Goal: Task Accomplishment & Management: Use online tool/utility

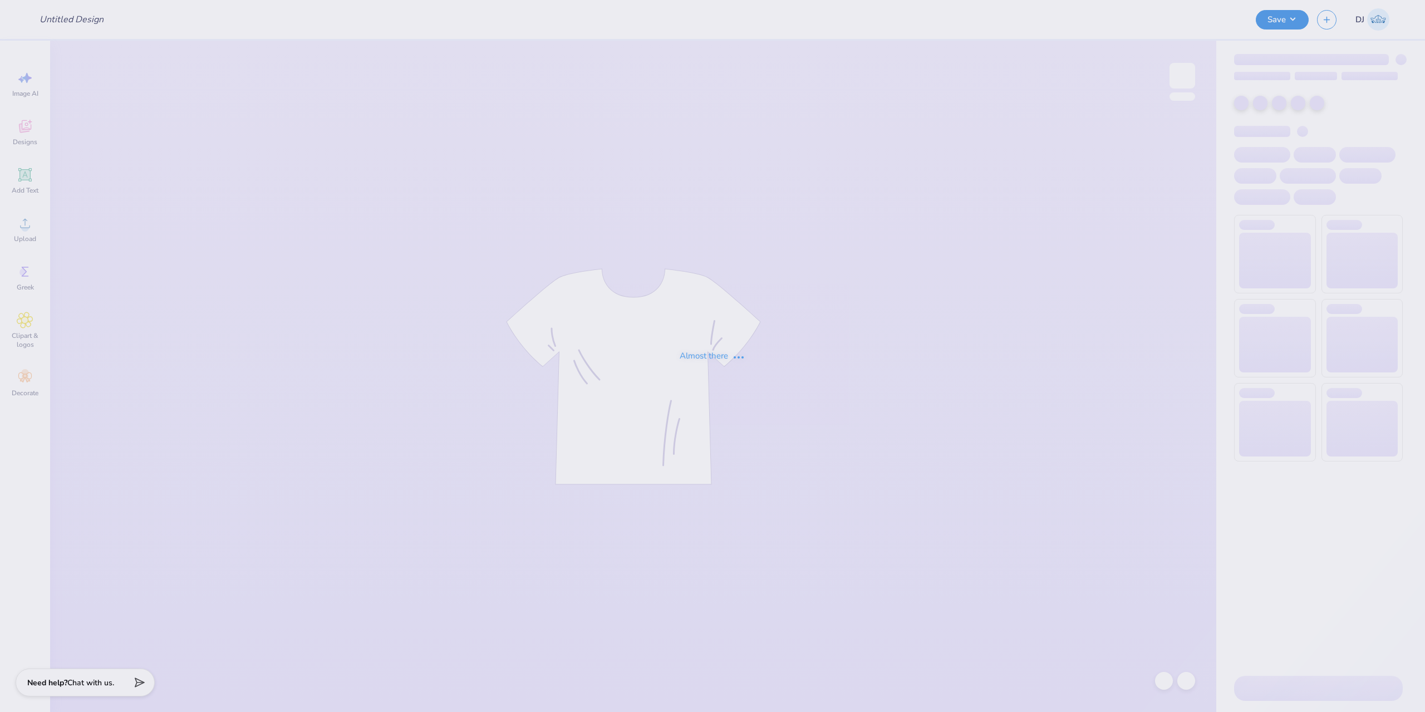
type input "koin"
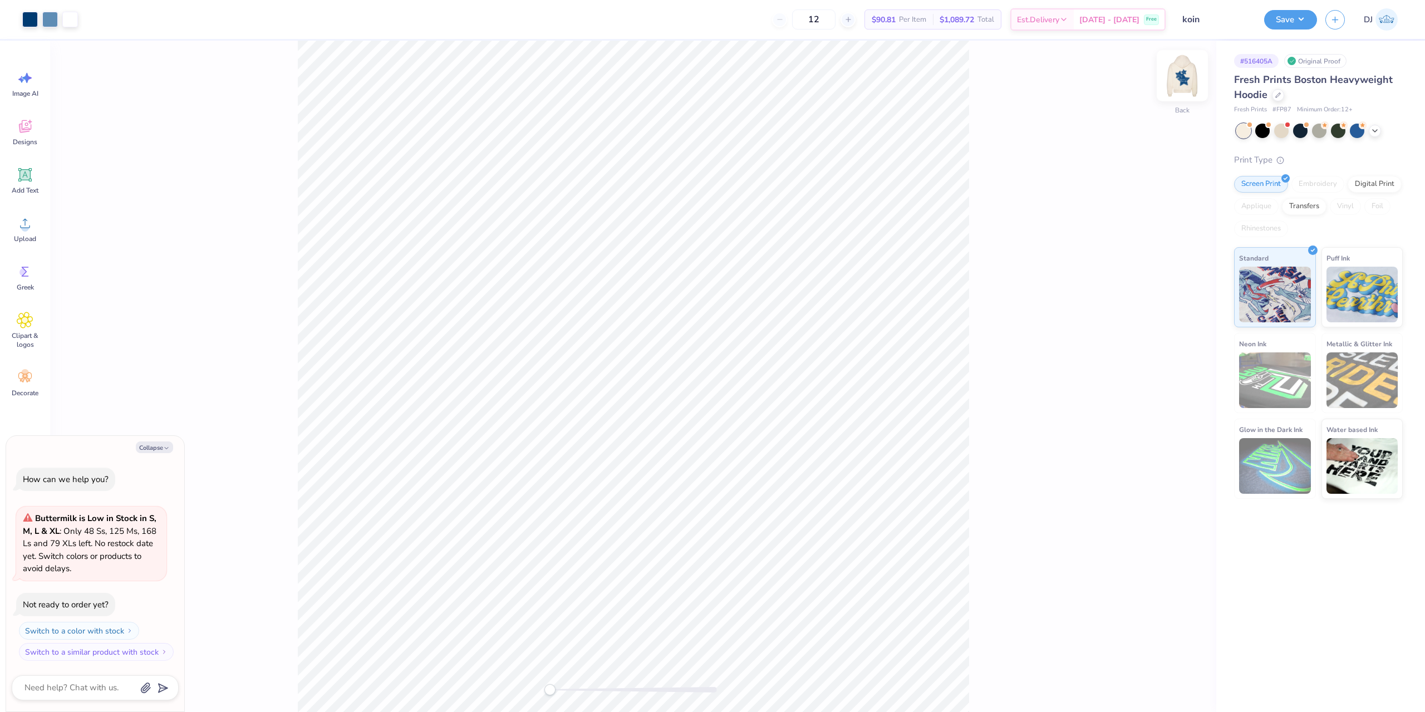
click at [1186, 73] on img at bounding box center [1182, 75] width 45 height 45
drag, startPoint x: 553, startPoint y: 688, endPoint x: 579, endPoint y: 684, distance: 25.9
click at [579, 686] on div "Accessibility label" at bounding box center [578, 689] width 11 height 11
type textarea "x"
type input "4.19"
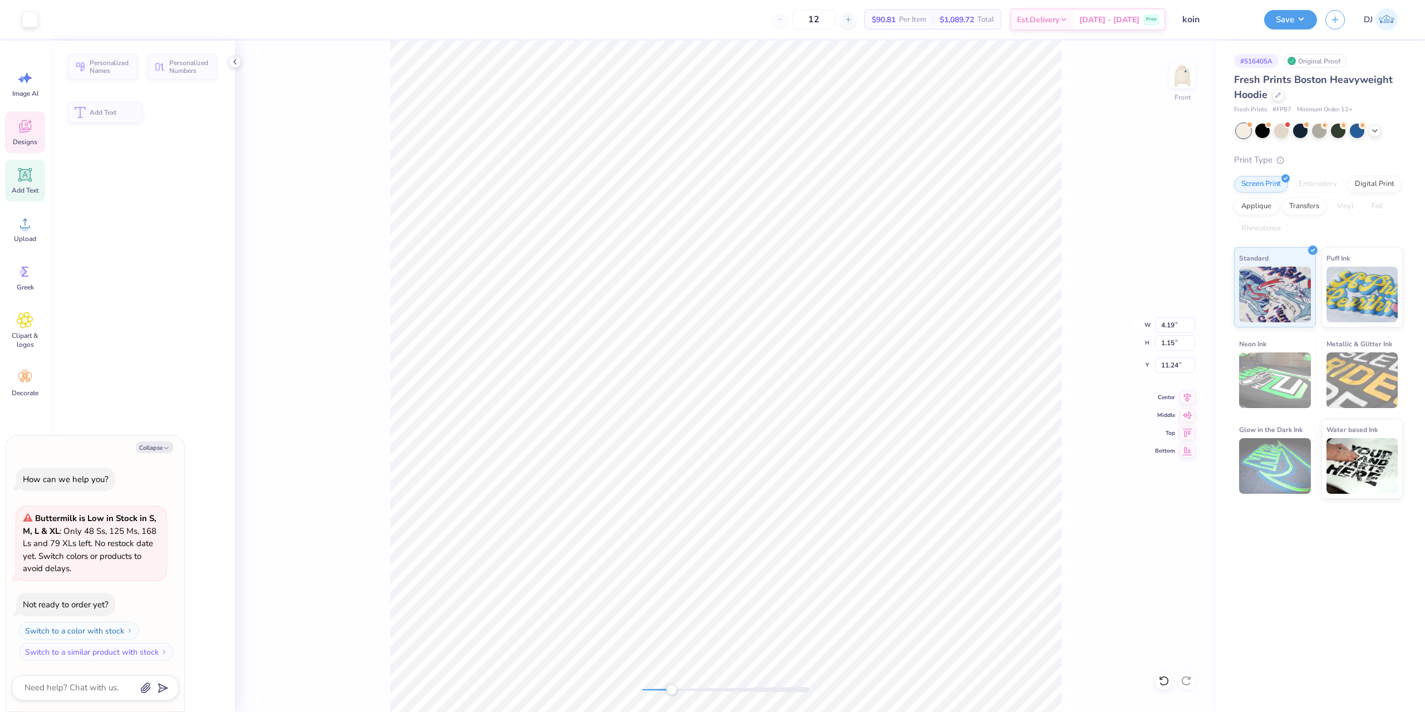
type input "1.15"
type input "11.24"
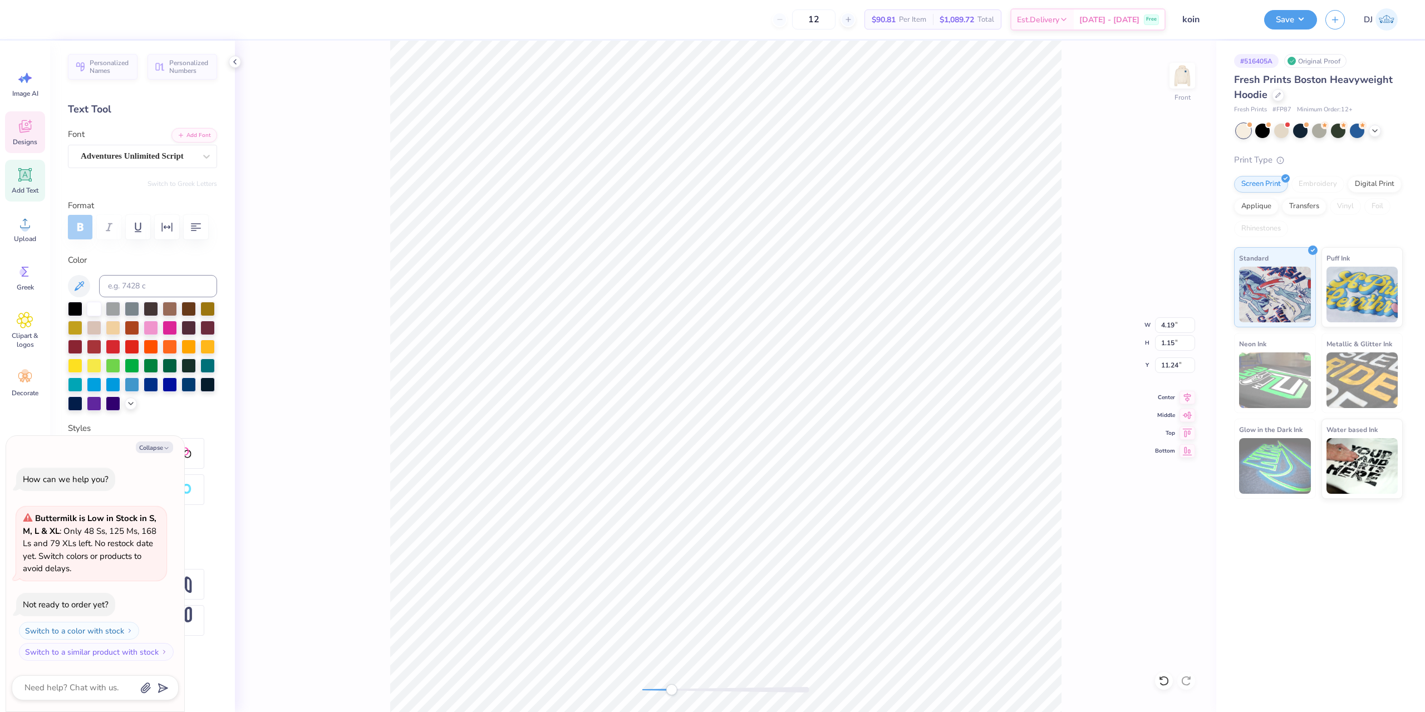
paste textarea "[GEOGRAPHIC_DATA], [US_STATE]"
type textarea "x"
type textarea "[GEOGRAPHIC_DATA], [US_STATE]"
type textarea "x"
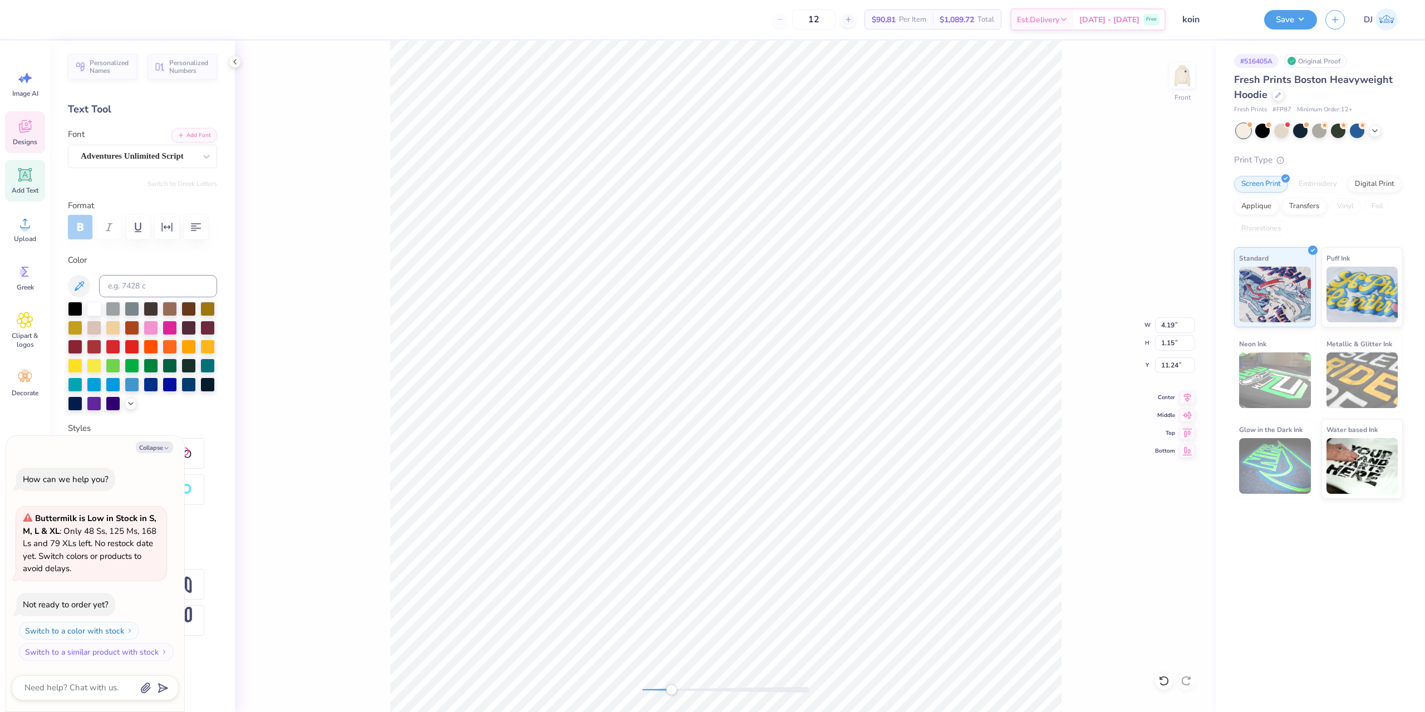
type textarea "[GEOGRAPHIC_DATA], [US_STATE]"
type textarea "x"
type input "3.13"
type input "1.08"
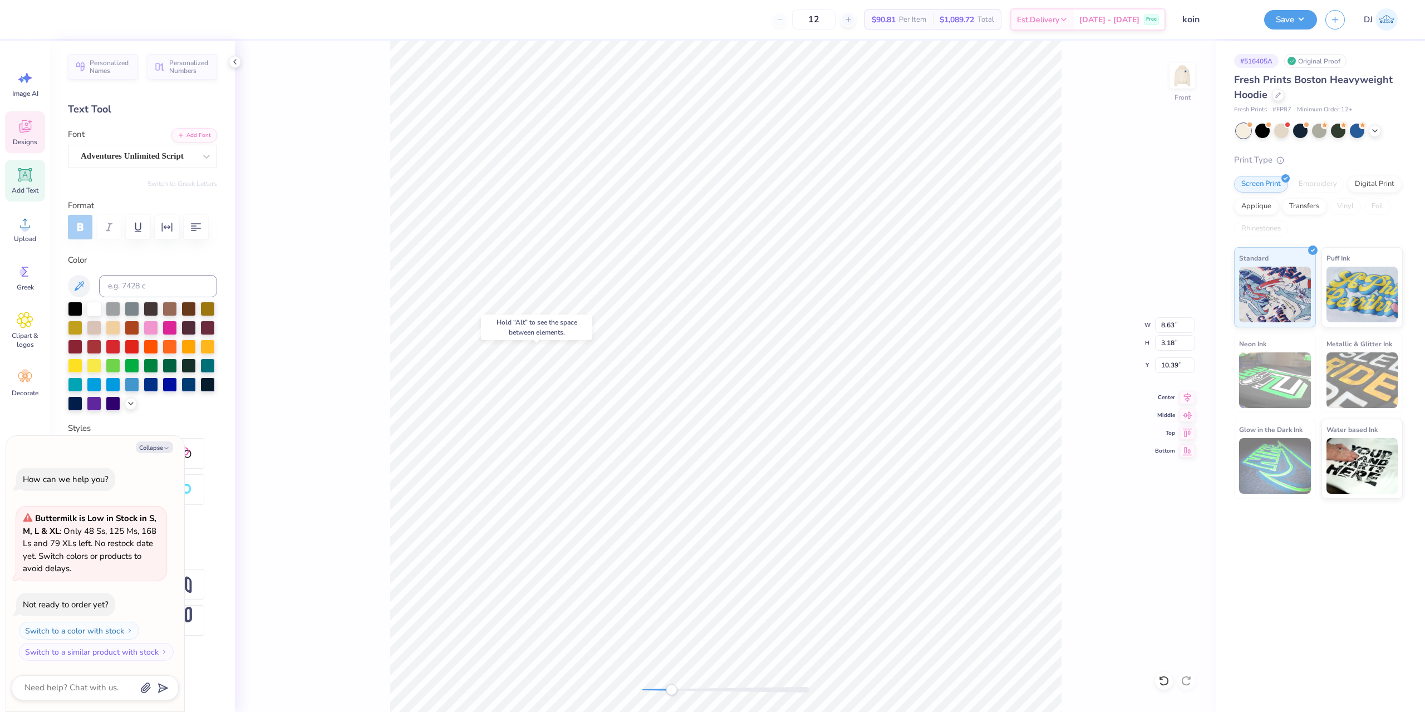
type input "10.16"
click at [1125, 420] on div "Front W 8.63 8.63 " H 3.18 3.18 " Y 11.66 11.66 " Center Middle Top Bottom" at bounding box center [725, 376] width 981 height 671
click at [1287, 606] on div "# 516405A Original Proof Fresh Prints Boston Heavyweight Hoodie Fresh Prints # …" at bounding box center [1320, 376] width 209 height 671
type textarea "x"
type input "4.73"
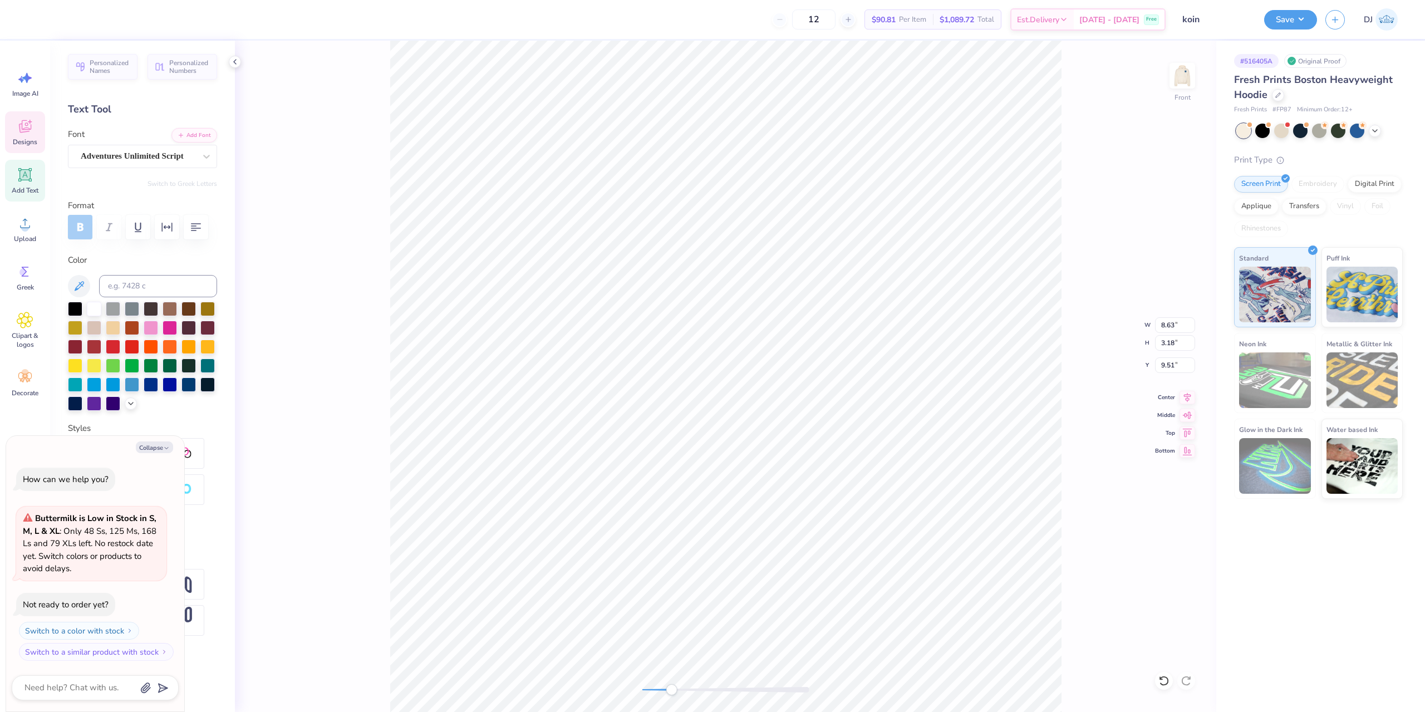
type input "1.74"
type input "9.59"
type textarea "x"
type input "4.15"
type input "1.53"
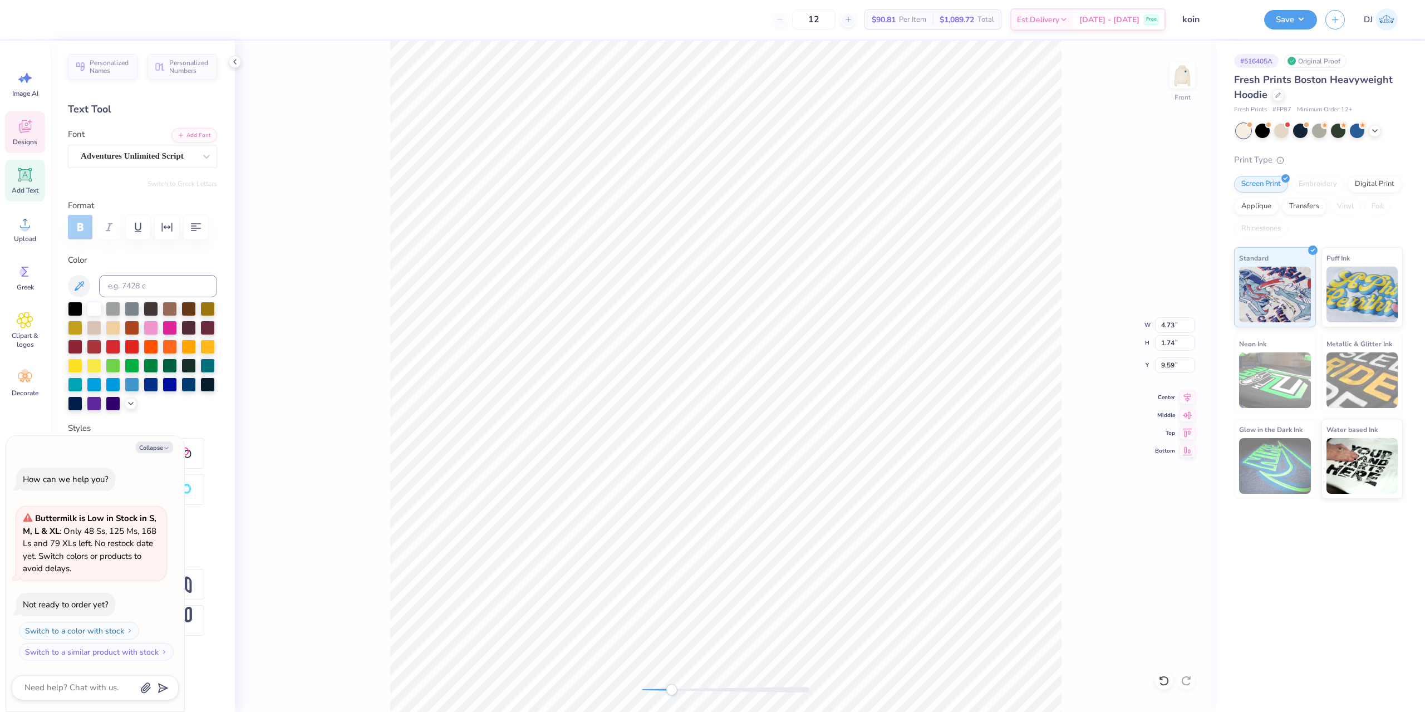
type input "10.00"
type textarea "x"
type textarea "[GEOGRAPHIC_DATA], [GEOGRAPHIC_DATA]"
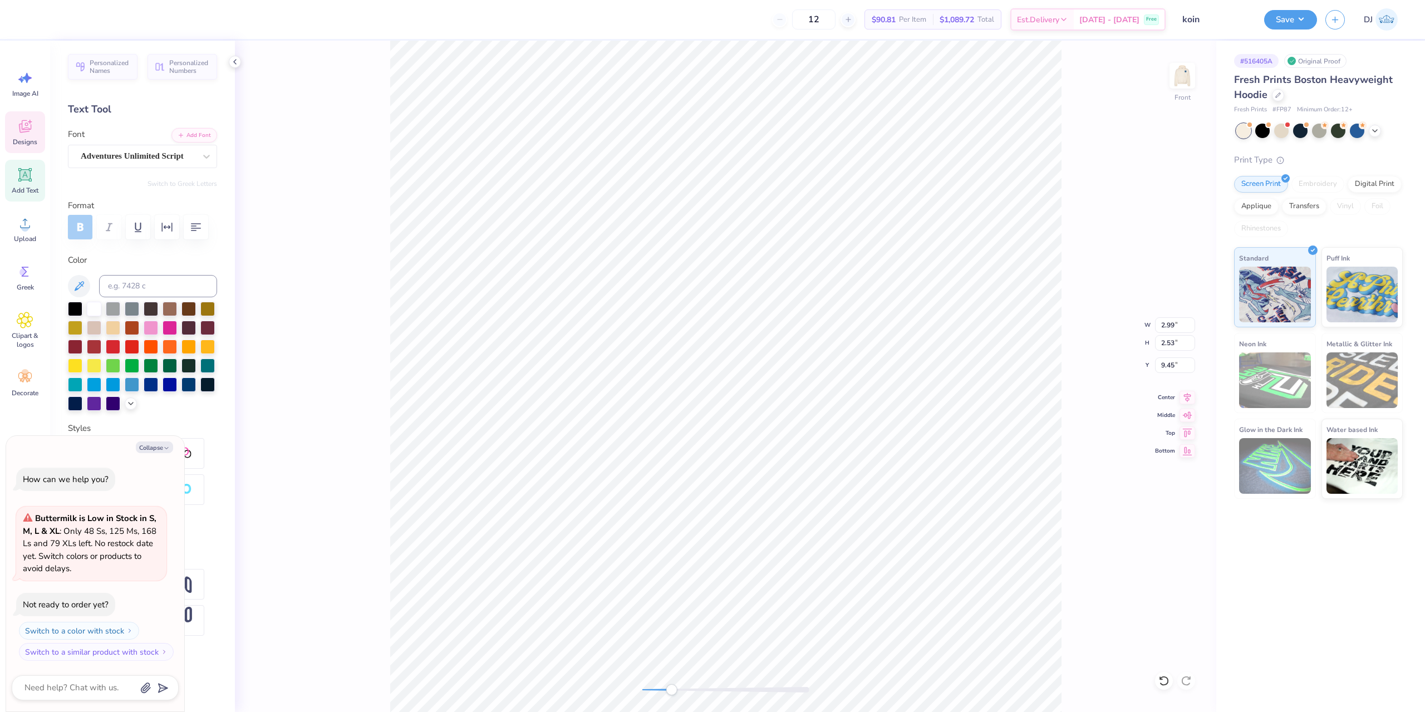
type textarea "x"
type input "3.45"
type input "2.92"
type input "9.81"
type textarea "x"
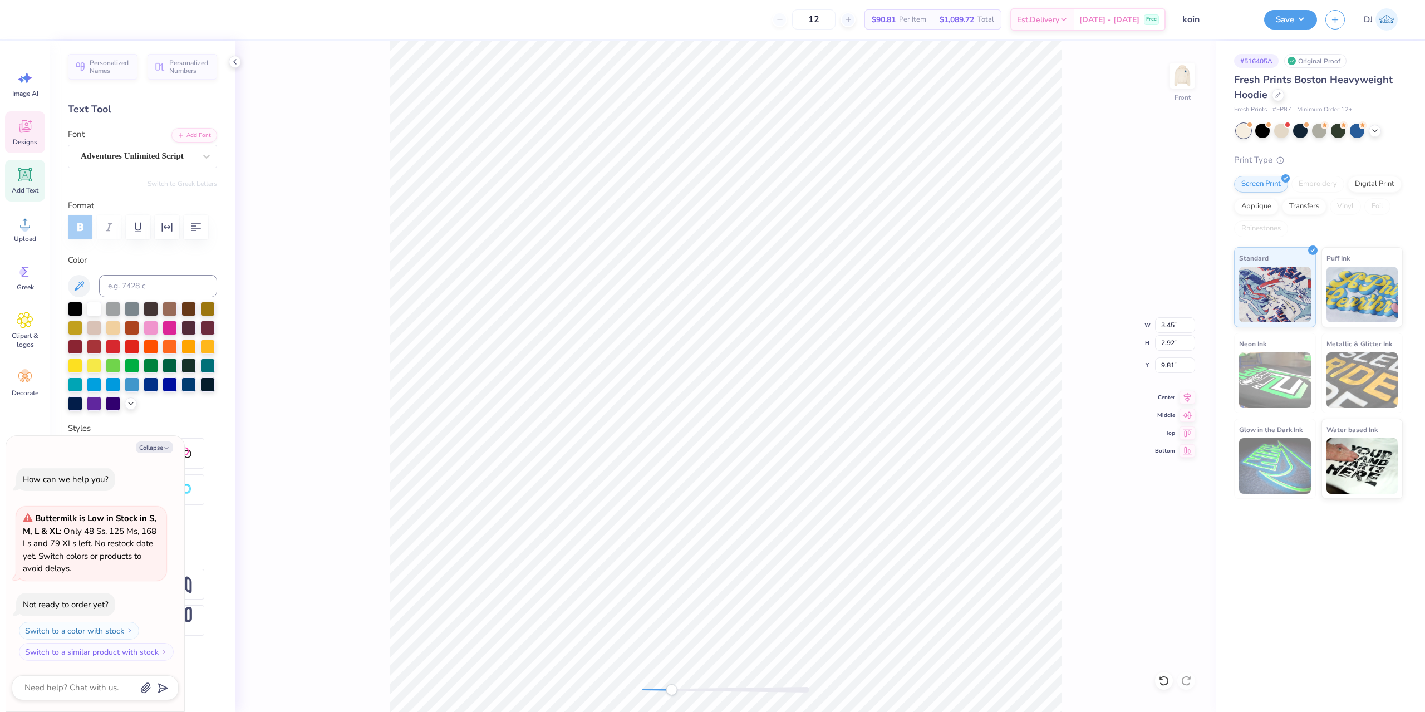
type input "10.78"
type input "10.51"
type input "10.08"
type textarea "x"
type input "10.78"
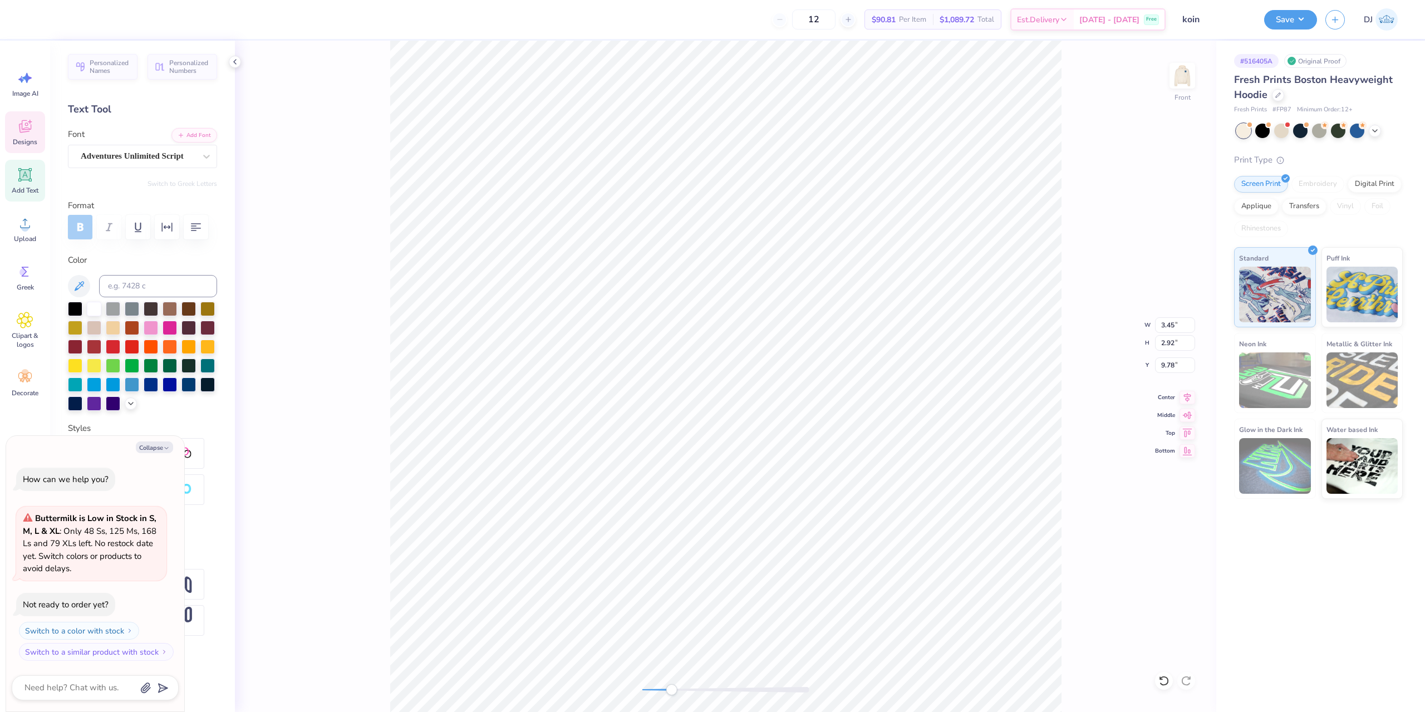
type input "10.51"
type input "10.08"
click at [1313, 25] on button "Save" at bounding box center [1290, 17] width 53 height 19
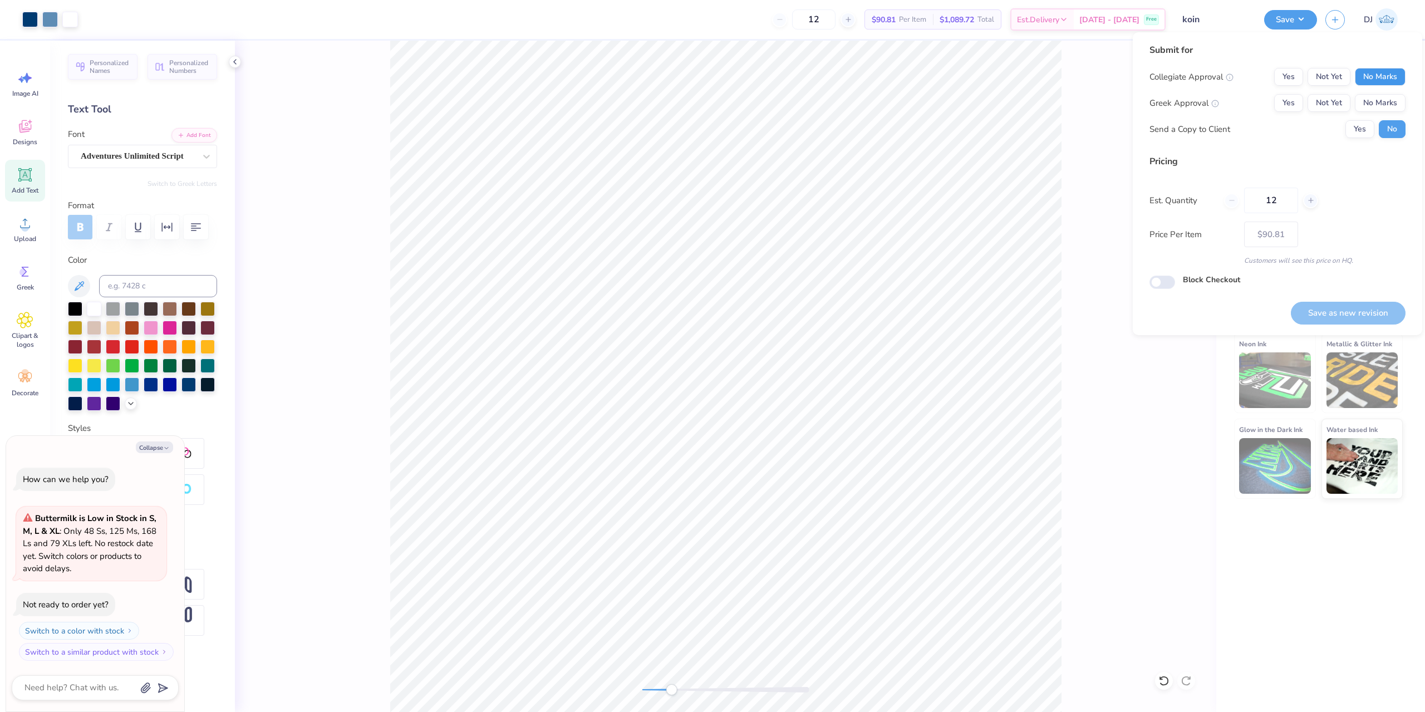
click at [1368, 72] on button "No Marks" at bounding box center [1380, 77] width 51 height 18
drag, startPoint x: 1375, startPoint y: 106, endPoint x: 1385, endPoint y: 120, distance: 16.8
click at [1376, 106] on button "No Marks" at bounding box center [1380, 103] width 51 height 18
click at [1394, 313] on button "Save as new revision" at bounding box center [1348, 313] width 115 height 23
type textarea "x"
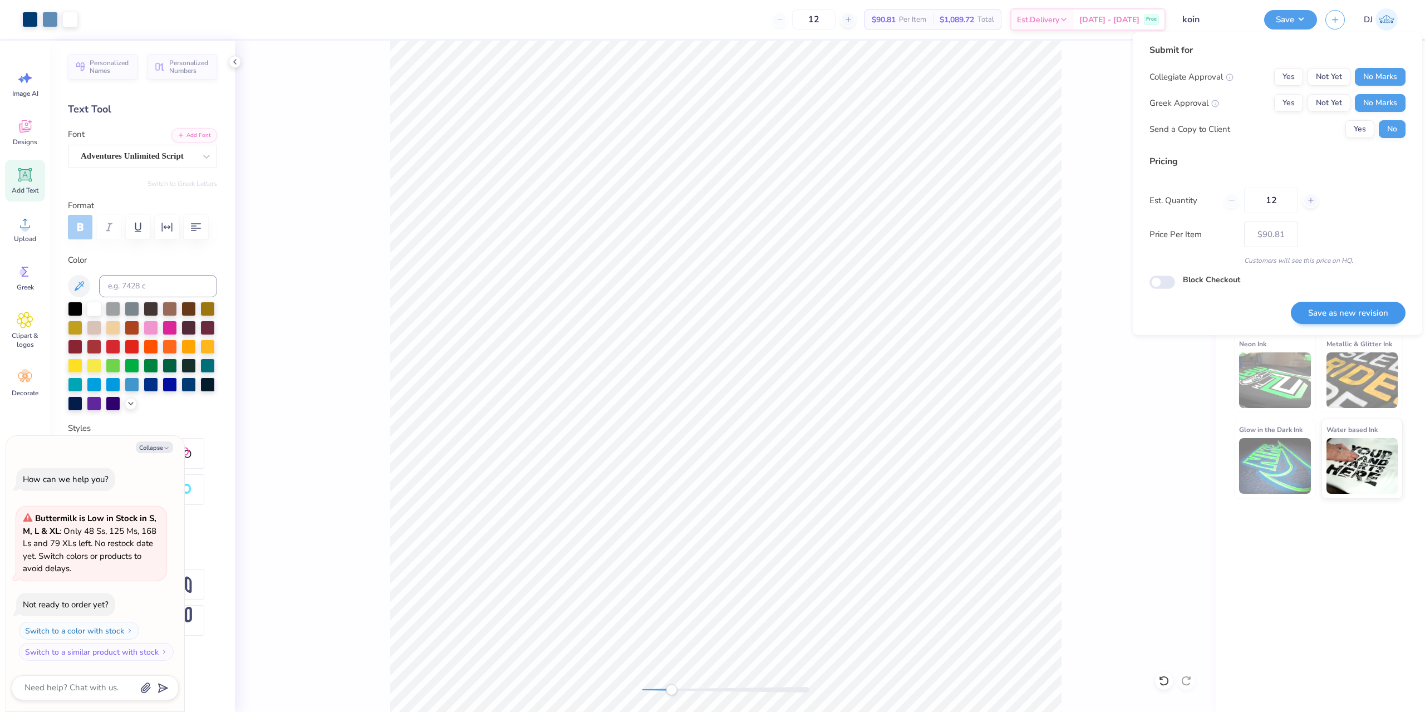
type input "– –"
type textarea "x"
type input "$90.81"
type textarea "x"
